Goal: Task Accomplishment & Management: Manage account settings

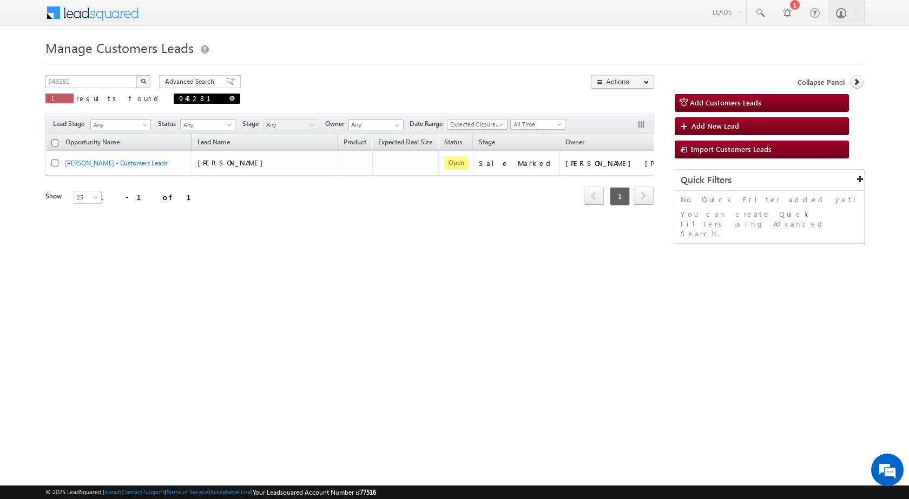
click at [229, 97] on span at bounding box center [231, 98] width 5 height 5
type input "Search Customers Leads"
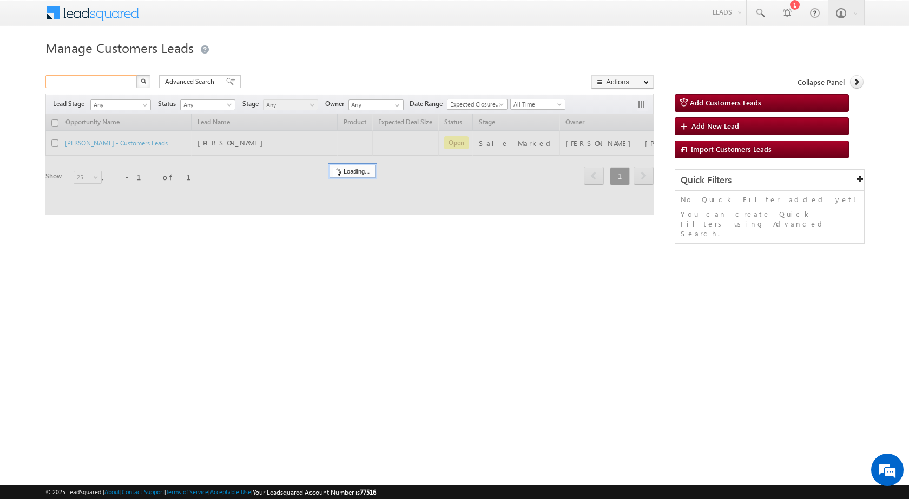
click at [117, 84] on input "text" at bounding box center [91, 81] width 93 height 13
paste input "949325"
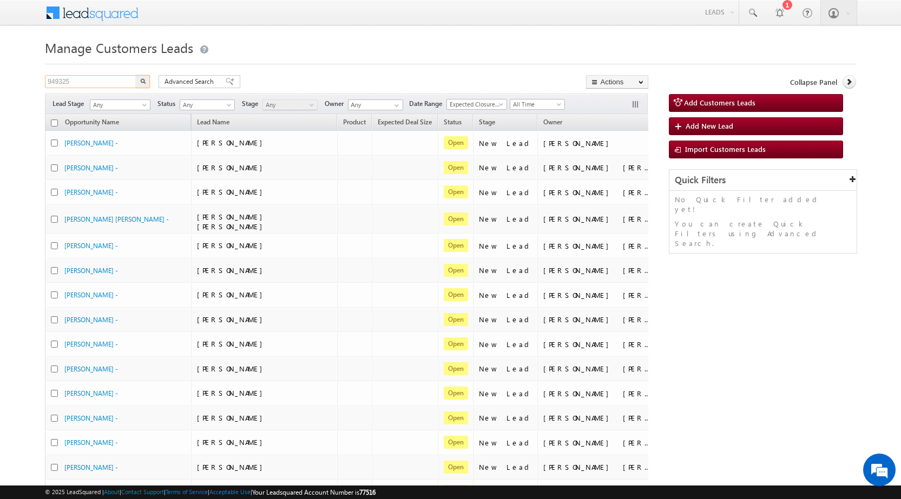
type input "949325"
click at [136, 75] on button "button" at bounding box center [143, 81] width 14 height 13
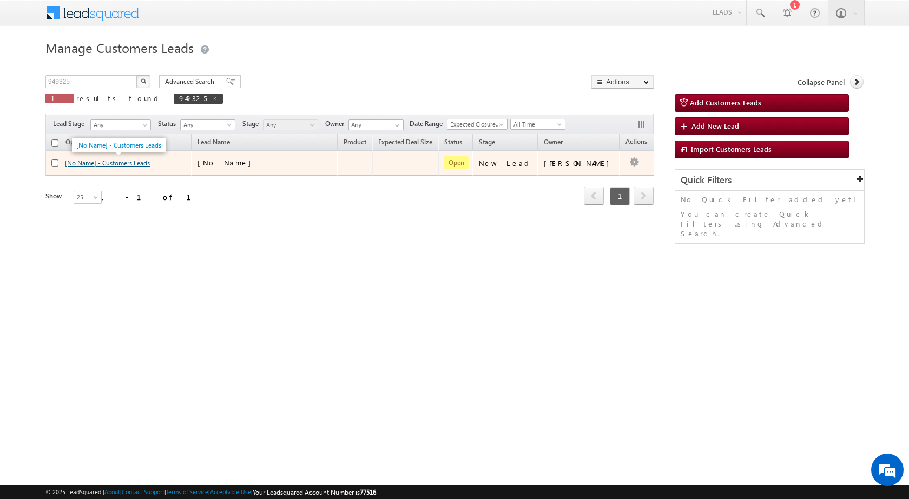
click at [88, 162] on link "[No Name] - Customers Leads" at bounding box center [107, 163] width 85 height 8
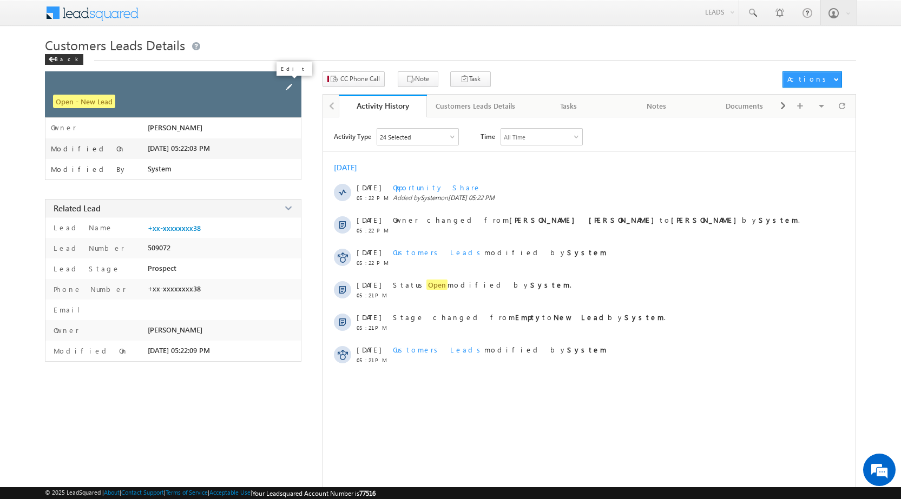
click at [288, 88] on span at bounding box center [289, 87] width 12 height 12
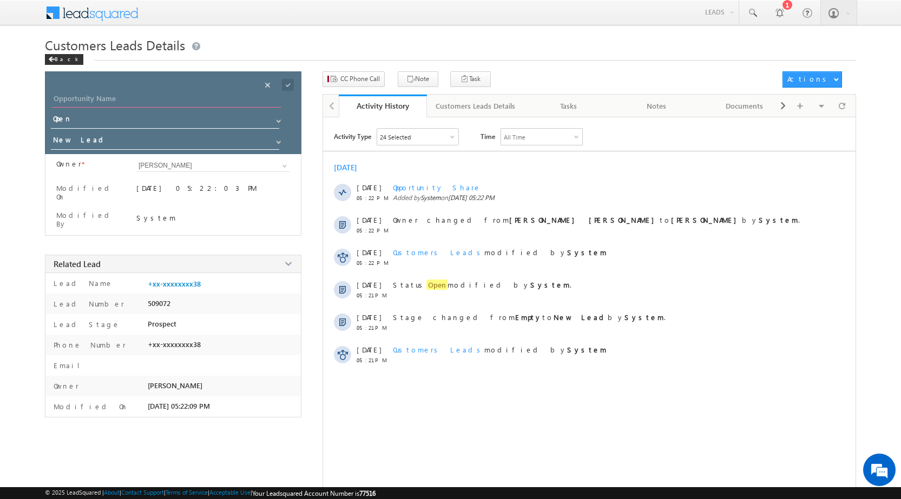
drag, startPoint x: 153, startPoint y: 100, endPoint x: 154, endPoint y: 71, distance: 28.1
click at [153, 100] on input "Opportunity Name" at bounding box center [166, 100] width 230 height 15
paste input "Manpreet Kaur"
type input "Manpreet Kaur"
click at [93, 142] on input "New Lead" at bounding box center [165, 141] width 229 height 17
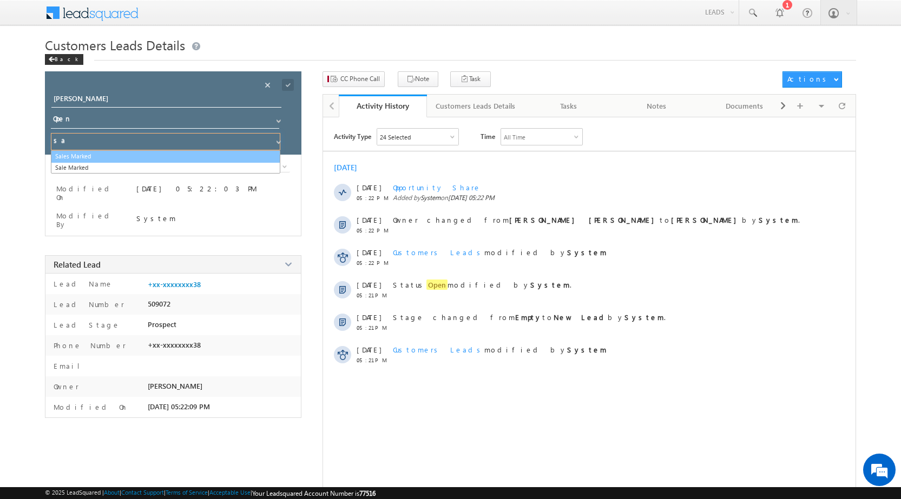
click at [92, 155] on link "Sales Marked" at bounding box center [165, 156] width 229 height 12
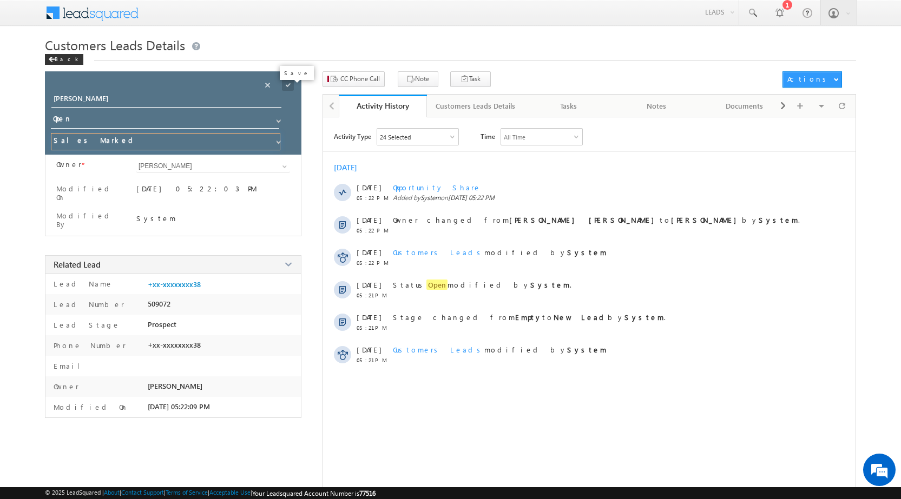
type input "Sales Marked"
click at [288, 85] on span at bounding box center [288, 85] width 12 height 12
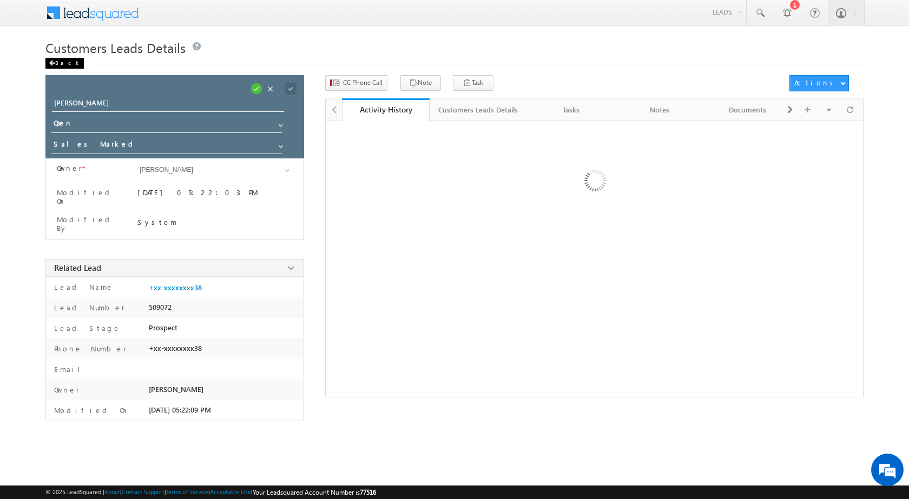
click at [54, 62] on div "Back" at bounding box center [64, 63] width 38 height 11
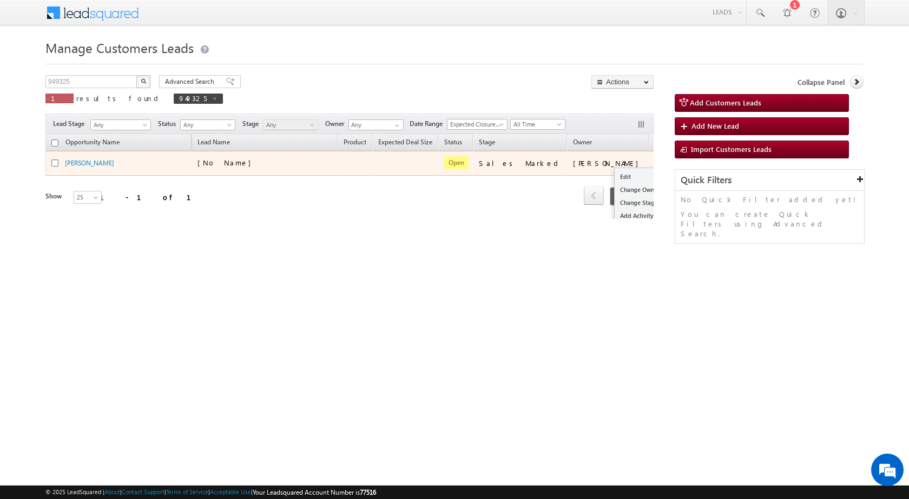
click at [658, 163] on button "button" at bounding box center [663, 162] width 11 height 11
click at [617, 180] on link "Edit" at bounding box center [642, 176] width 54 height 13
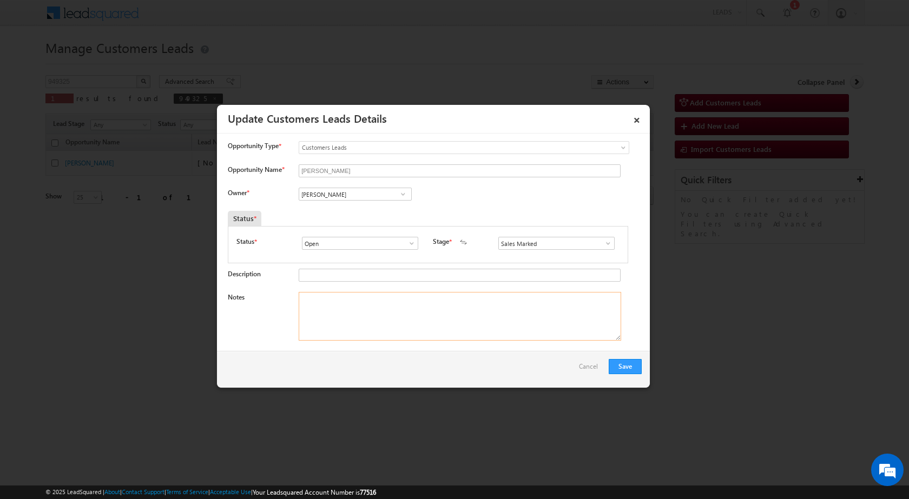
click at [414, 326] on textarea "Notes" at bounding box center [460, 316] width 322 height 49
click at [393, 325] on textarea "Notes" at bounding box center [460, 316] width 322 height 49
paste textarea "Mobile No -7878007784 / Name - Manpreet Kaur / Cust want to 2 lac Topup Loan HA…"
type textarea "Mobile No -7878007784 / Name - Manpreet Kaur / Cust want to 2 lac Topup Loan HA…"
click at [340, 196] on input "[PERSON_NAME]" at bounding box center [355, 194] width 113 height 13
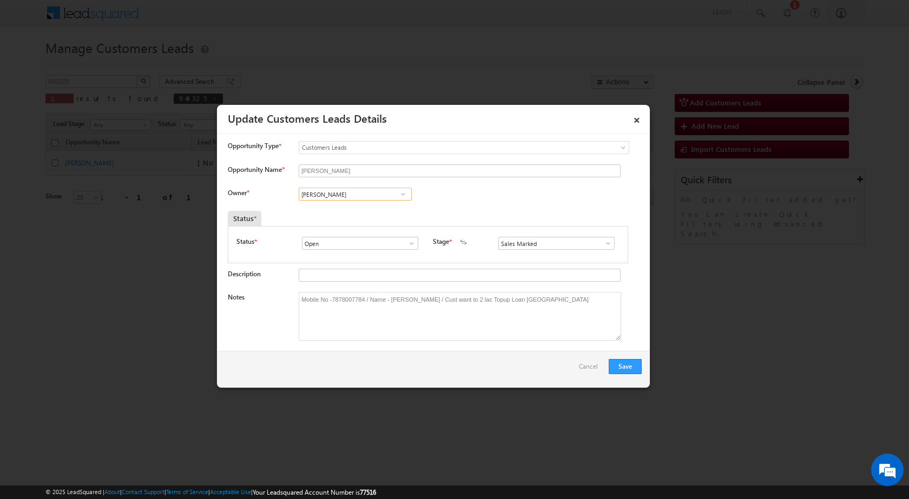
paste input "gangandeep.singh@sgrlimited.in"
click at [336, 214] on span "gangandeep.singh@sgrlimited.in" at bounding box center [352, 216] width 97 height 8
click at [339, 205] on link "Gangandeep Singh gangandeep.singh@sgrlimited.in" at bounding box center [355, 211] width 113 height 21
type input "Gangandeep Singh"
click at [615, 366] on button "Save" at bounding box center [625, 366] width 33 height 15
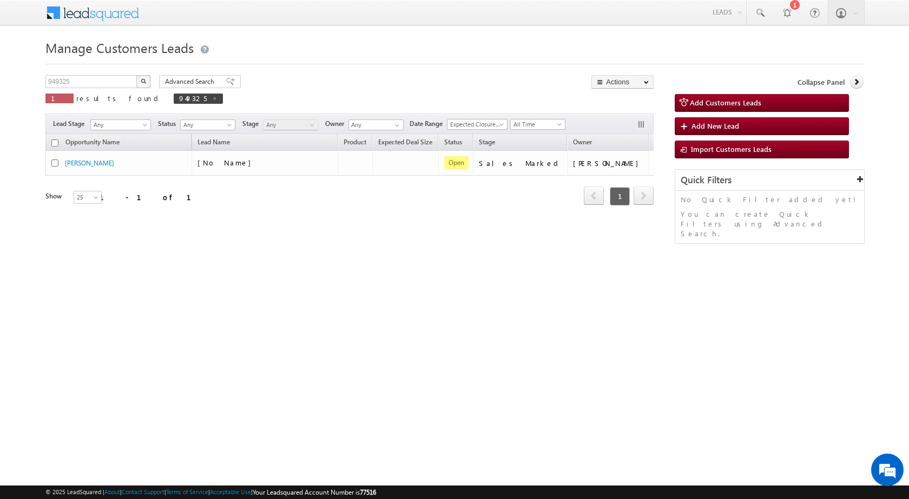
click at [522, 304] on div "Manage Customers Leads Customers Leads updated successfully. 949325 X 1 results…" at bounding box center [454, 171] width 818 height 271
click at [212, 99] on span at bounding box center [214, 98] width 5 height 5
type input "Search Customers Leads"
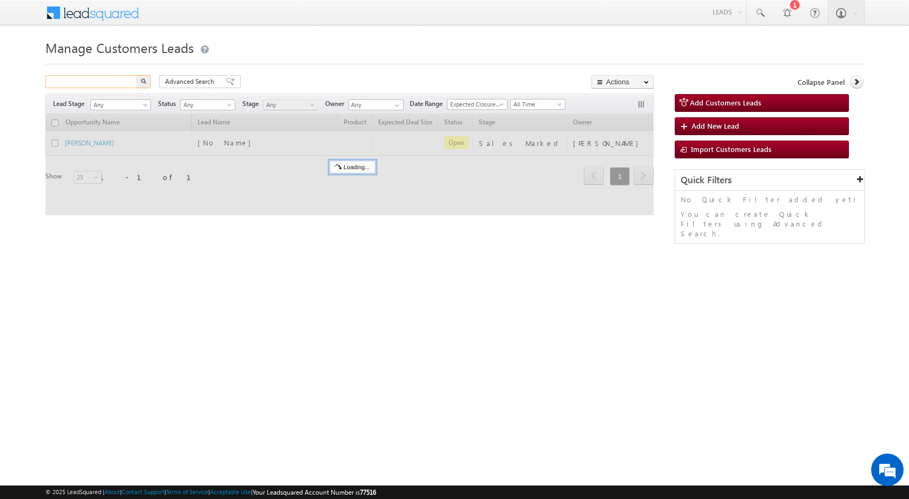
click at [105, 83] on input "text" at bounding box center [91, 81] width 93 height 13
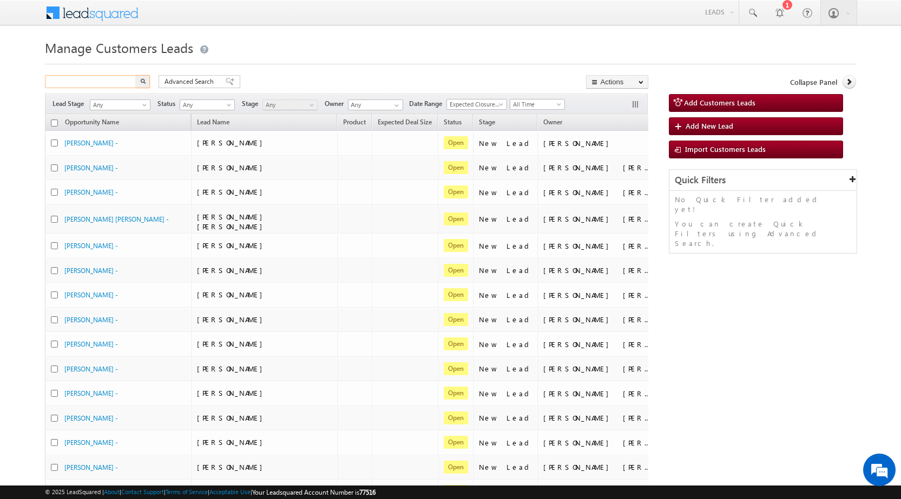
paste input "949343"
type input "949343"
click at [140, 82] on img "button" at bounding box center [142, 80] width 5 height 5
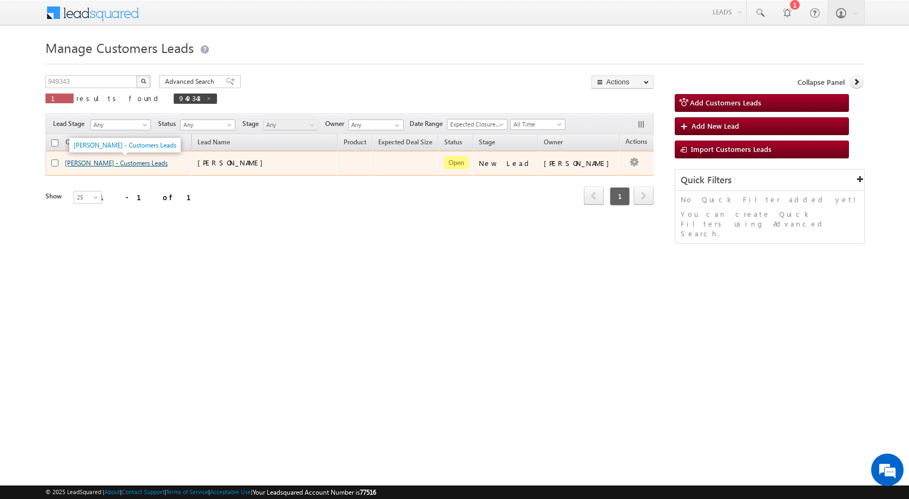
click at [138, 163] on link "Bharat Singh - Customers Leads" at bounding box center [116, 163] width 103 height 8
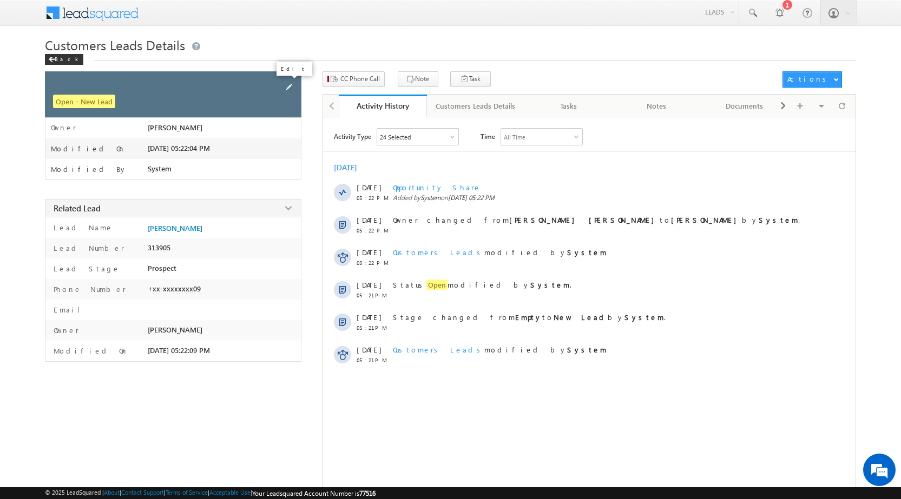
click at [285, 89] on span at bounding box center [289, 87] width 12 height 12
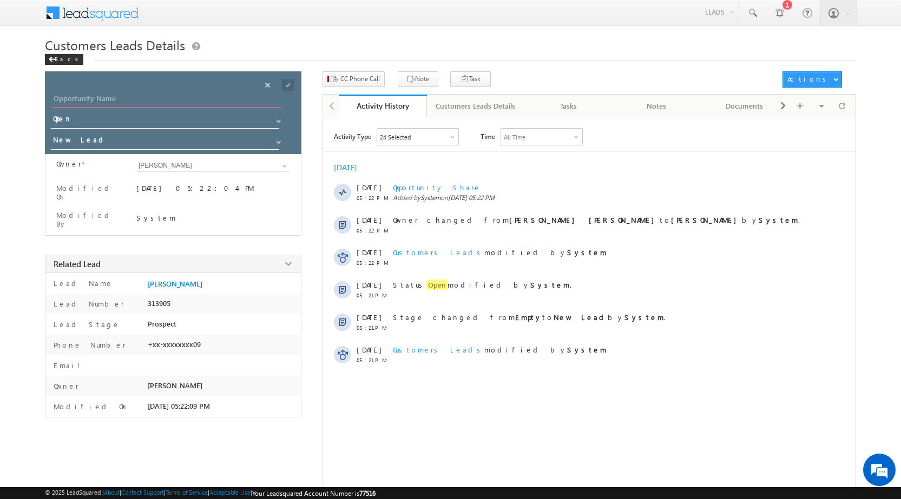
click at [239, 98] on input "Opportunity Name" at bounding box center [166, 100] width 230 height 15
paste input "[PERSON_NAME]"
type input "[PERSON_NAME]"
click at [191, 142] on input "New Lead" at bounding box center [165, 141] width 229 height 17
click at [179, 154] on link "Sales Marked" at bounding box center [165, 156] width 229 height 12
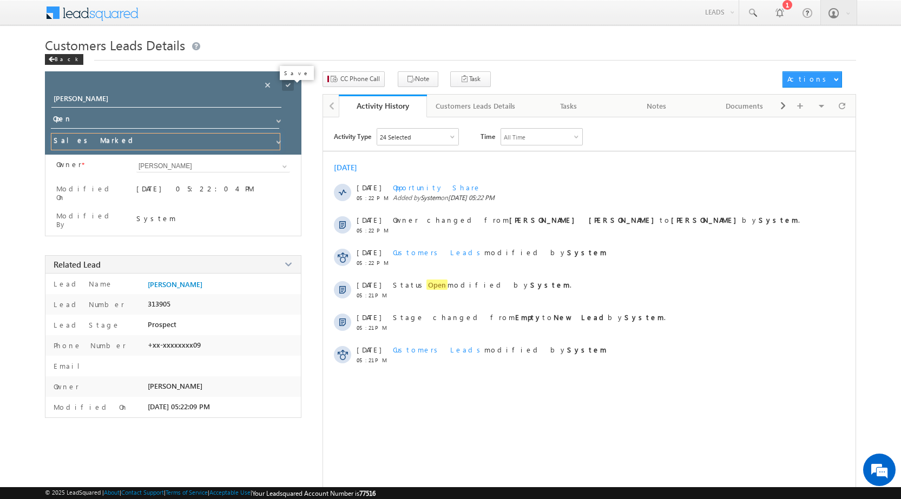
type input "Sales Marked"
click at [290, 83] on span at bounding box center [288, 85] width 12 height 12
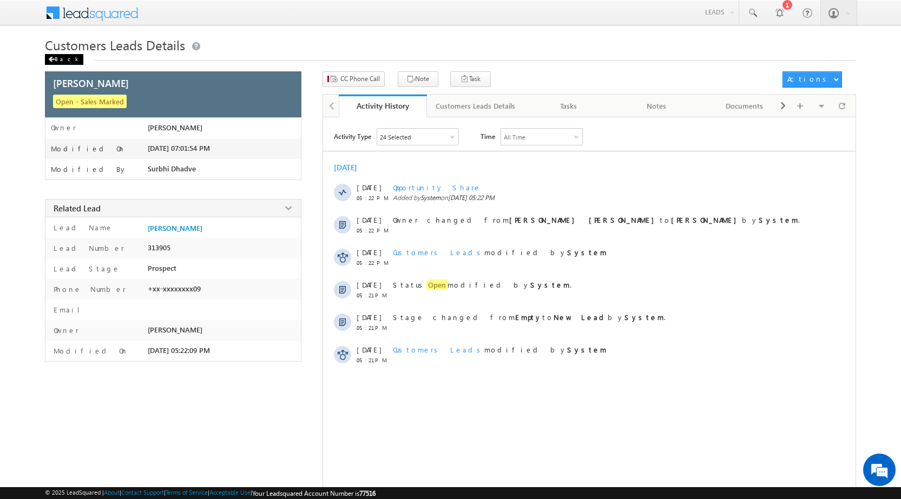
click at [58, 58] on div "Back" at bounding box center [64, 59] width 38 height 11
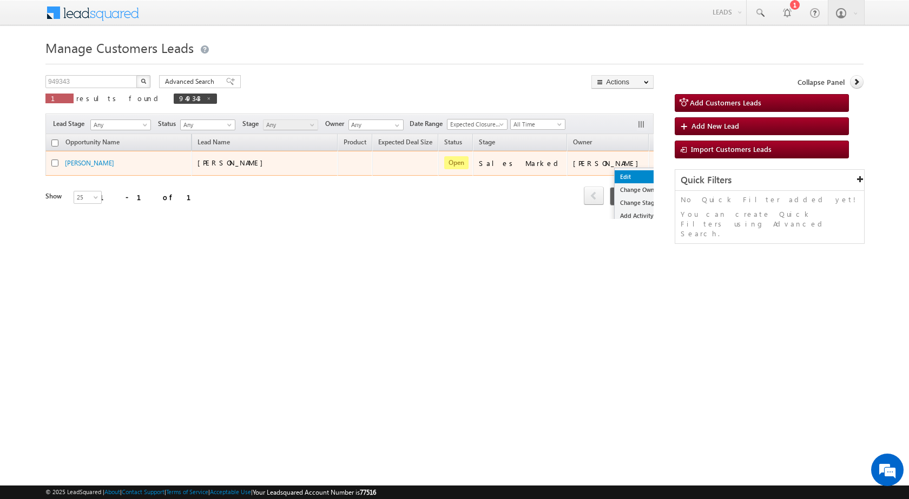
click at [615, 177] on link "Edit" at bounding box center [642, 176] width 54 height 13
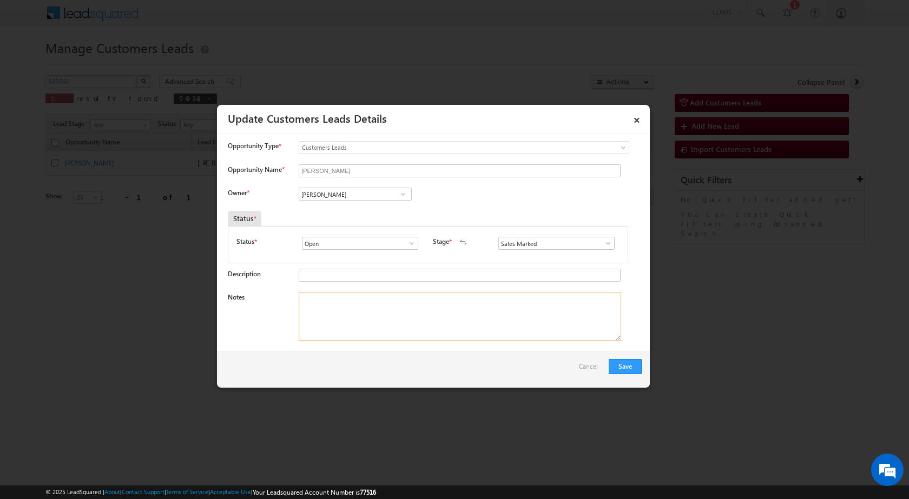
click at [377, 327] on textarea "Notes" at bounding box center [460, 316] width 322 height 49
paste textarea "Mobile No - [PHONE_NUMBER] / Name - [PERSON_NAME] / Cust want to 3 Lac Topup Lo…"
paste textarea "[PERSON_NAME][EMAIL_ADDRESS][DOMAIN_NAME]"
drag, startPoint x: 537, startPoint y: 299, endPoint x: 614, endPoint y: 294, distance: 77.0
click at [614, 294] on textarea "Mobile No - [PHONE_NUMBER] / Name - [PERSON_NAME] / Cust want to 3 Lac Topup Lo…" at bounding box center [460, 316] width 322 height 49
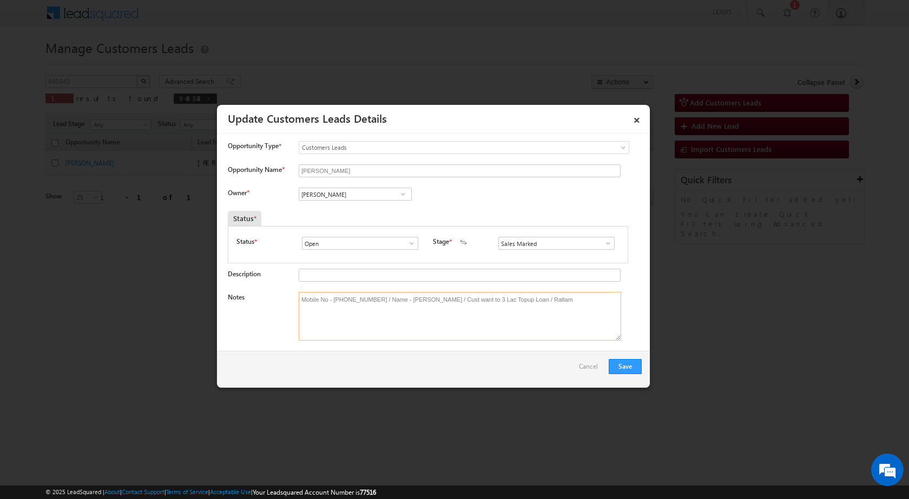
type textarea "Mobile No - [PHONE_NUMBER] / Name - [PERSON_NAME] / Cust want to 3 Lac Topup Lo…"
click at [400, 190] on span at bounding box center [403, 194] width 11 height 9
paste input "[PERSON_NAME][EMAIL_ADDRESS][DOMAIN_NAME]"
click at [383, 219] on span "[PERSON_NAME][EMAIL_ADDRESS][DOMAIN_NAME]" at bounding box center [351, 216] width 97 height 8
type input "Apurav Shukla"
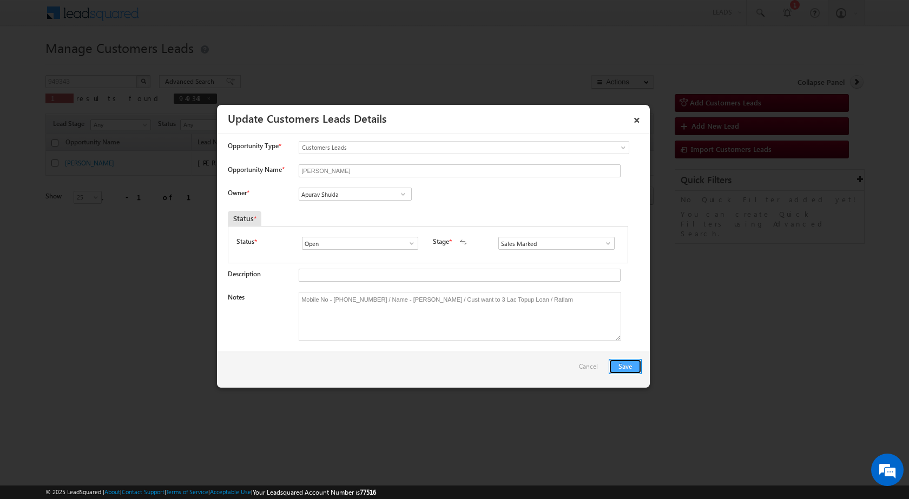
click at [624, 368] on button "Save" at bounding box center [625, 366] width 33 height 15
